Goal: Information Seeking & Learning: Learn about a topic

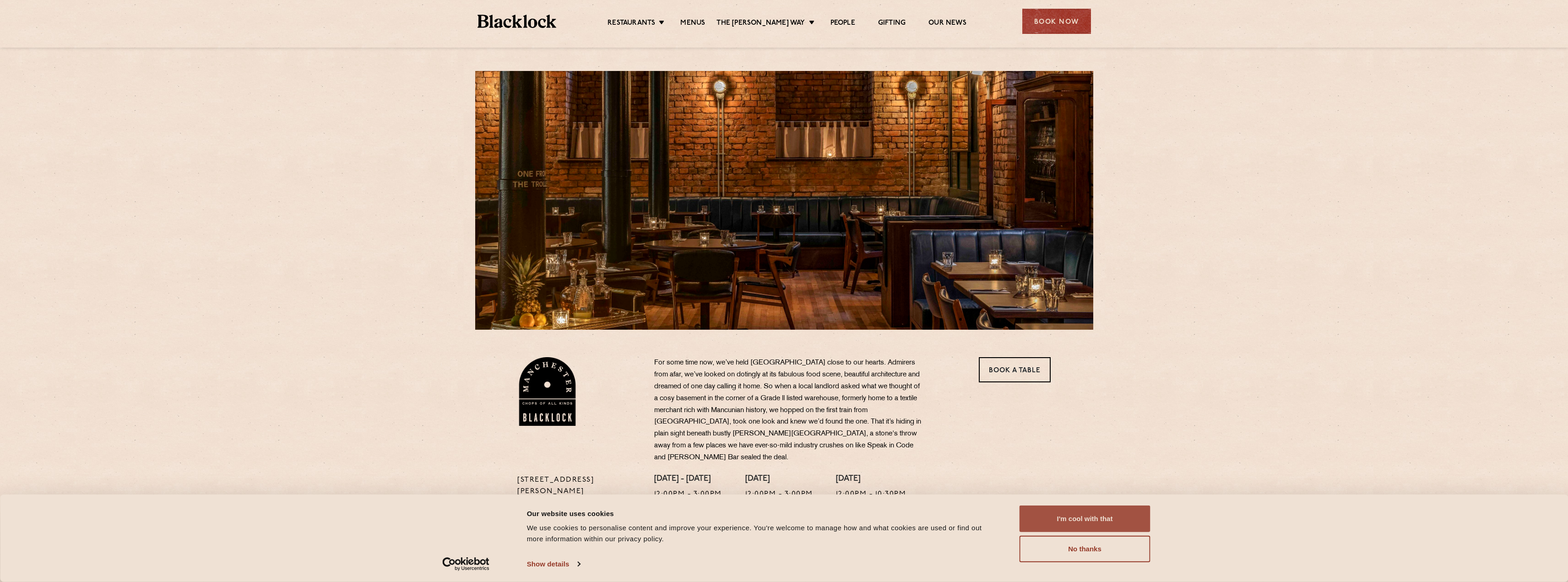
click at [1062, 516] on button "I'm cool with that" at bounding box center [1085, 519] width 131 height 27
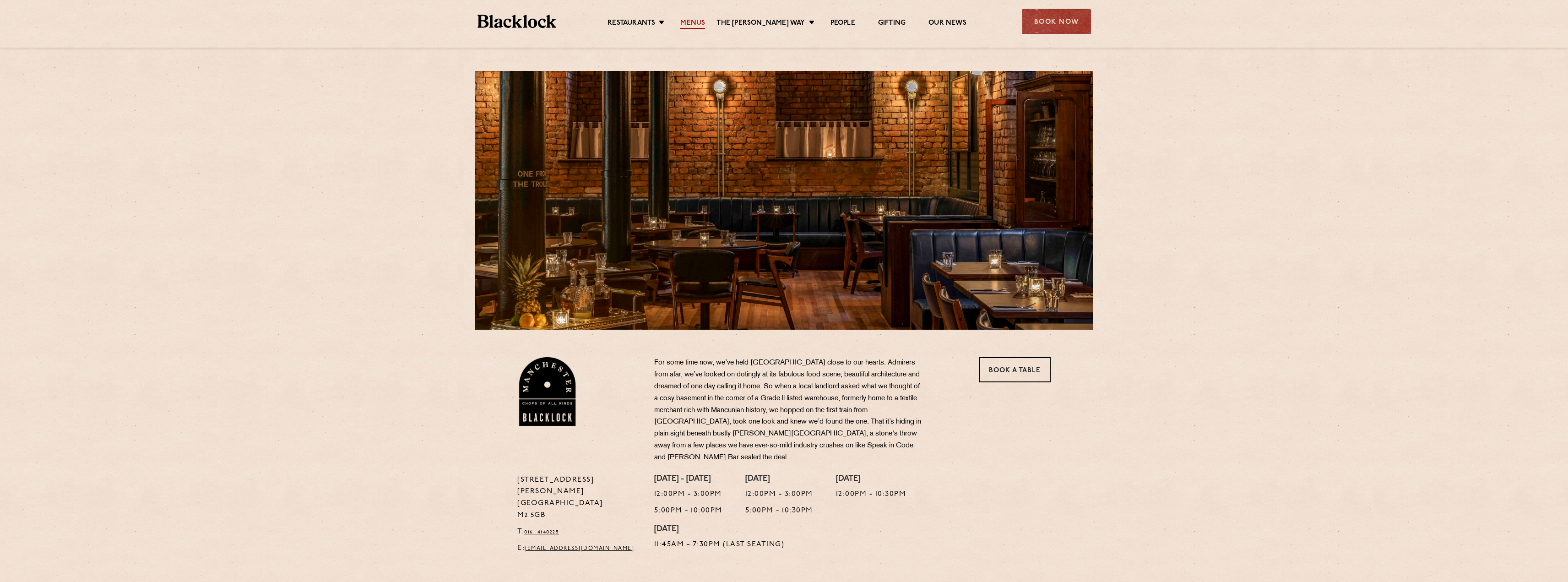
click at [705, 20] on link "Menus" at bounding box center [693, 24] width 25 height 10
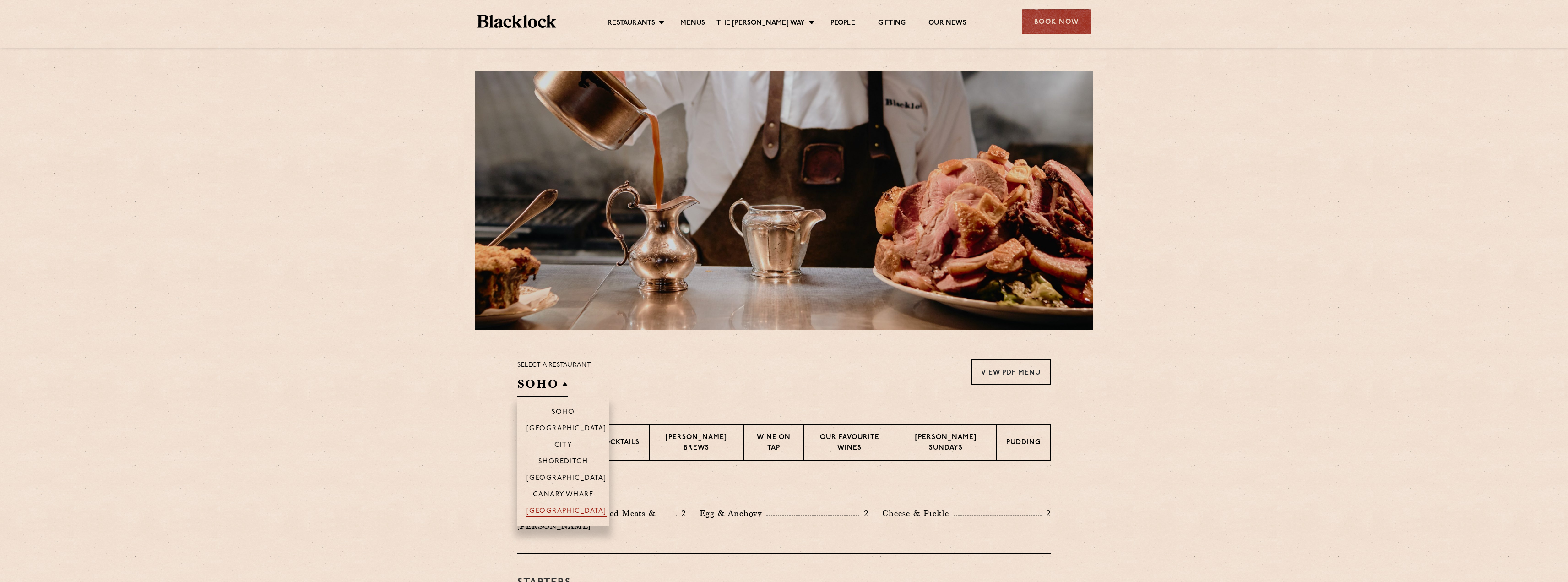
click at [564, 509] on p "[GEOGRAPHIC_DATA]" at bounding box center [567, 511] width 80 height 9
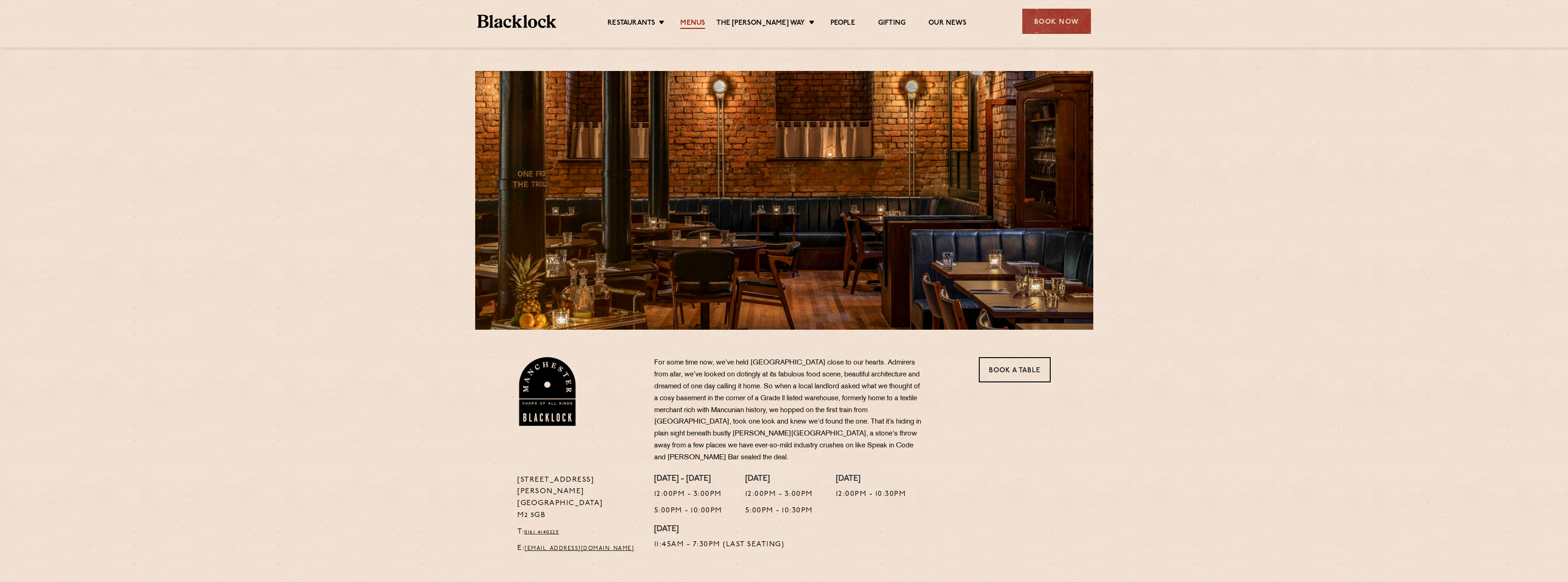
click at [701, 21] on link "Menus" at bounding box center [693, 24] width 25 height 10
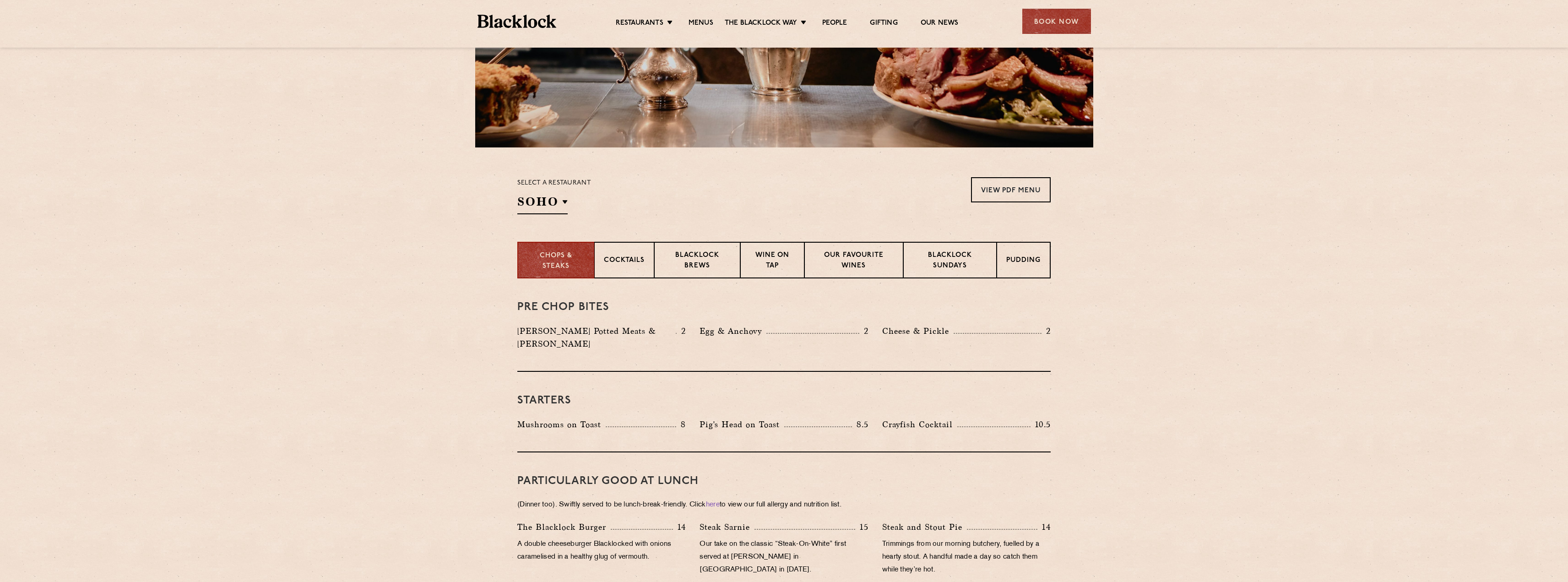
scroll to position [183, 0]
click at [531, 204] on h2 "SOHO" at bounding box center [542, 203] width 51 height 21
click at [566, 330] on p "[GEOGRAPHIC_DATA]" at bounding box center [567, 328] width 80 height 9
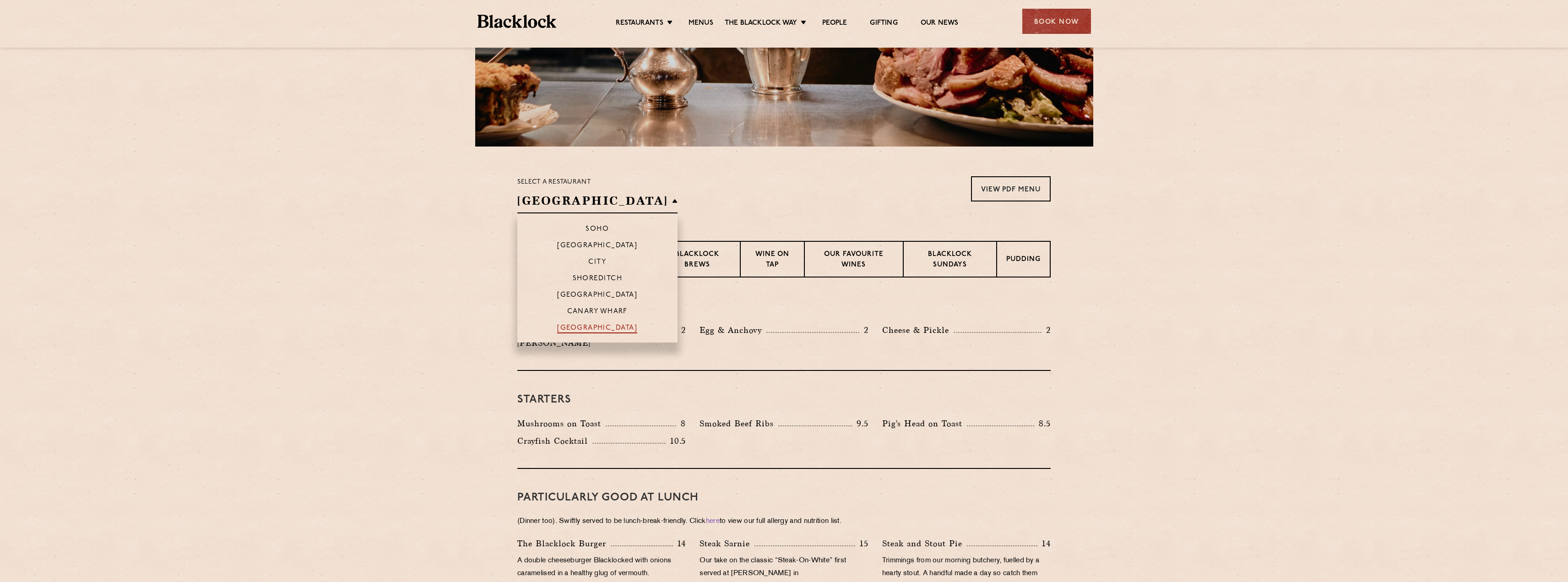
click at [564, 327] on p "[GEOGRAPHIC_DATA]" at bounding box center [597, 328] width 80 height 9
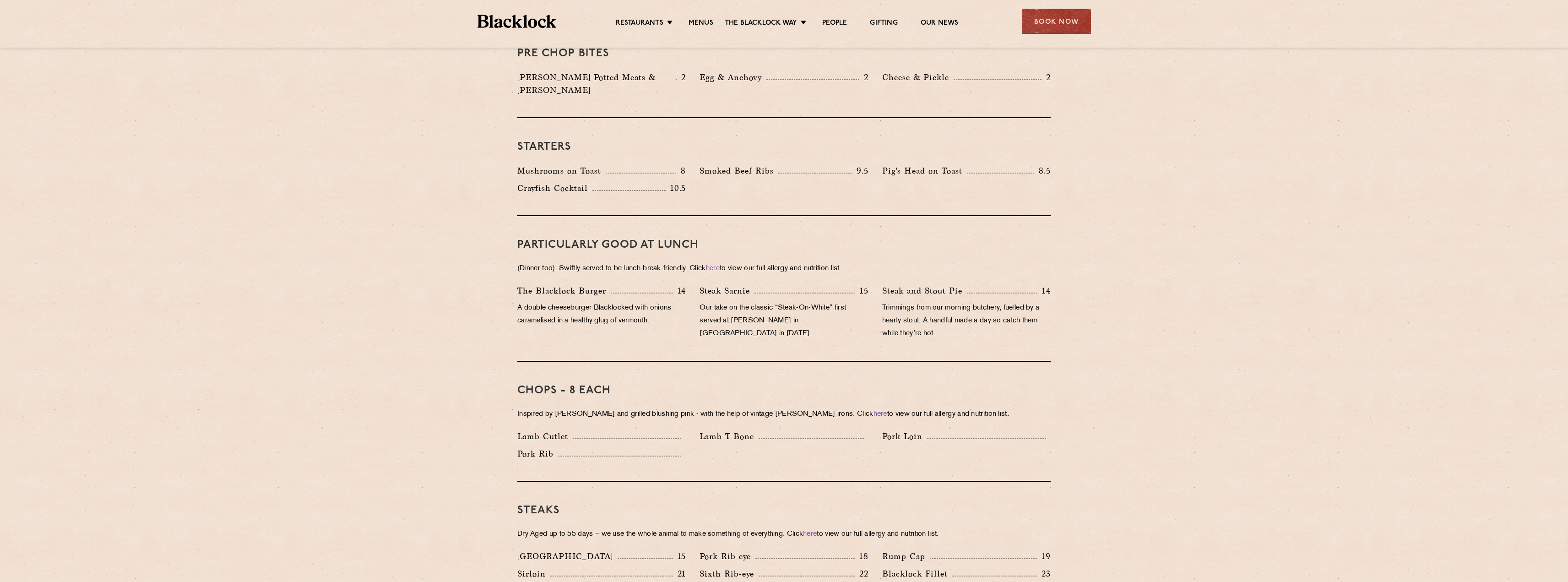
scroll to position [458, 0]
